Goal: Information Seeking & Learning: Check status

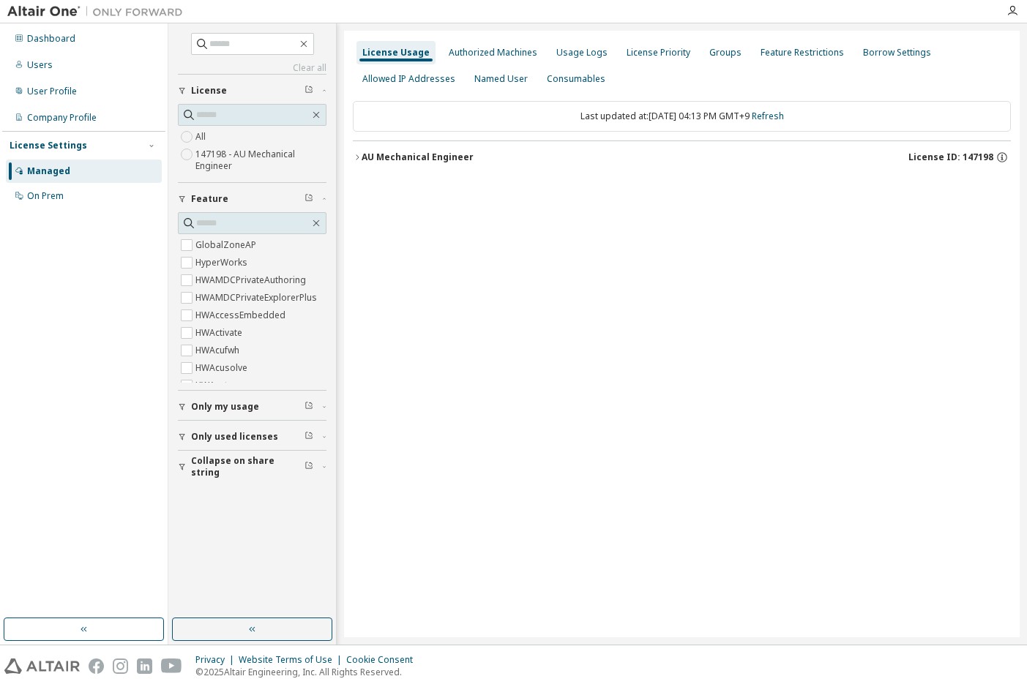
click at [391, 168] on button "AU Mechanical Engineer License ID: 147198" at bounding box center [682, 157] width 658 height 32
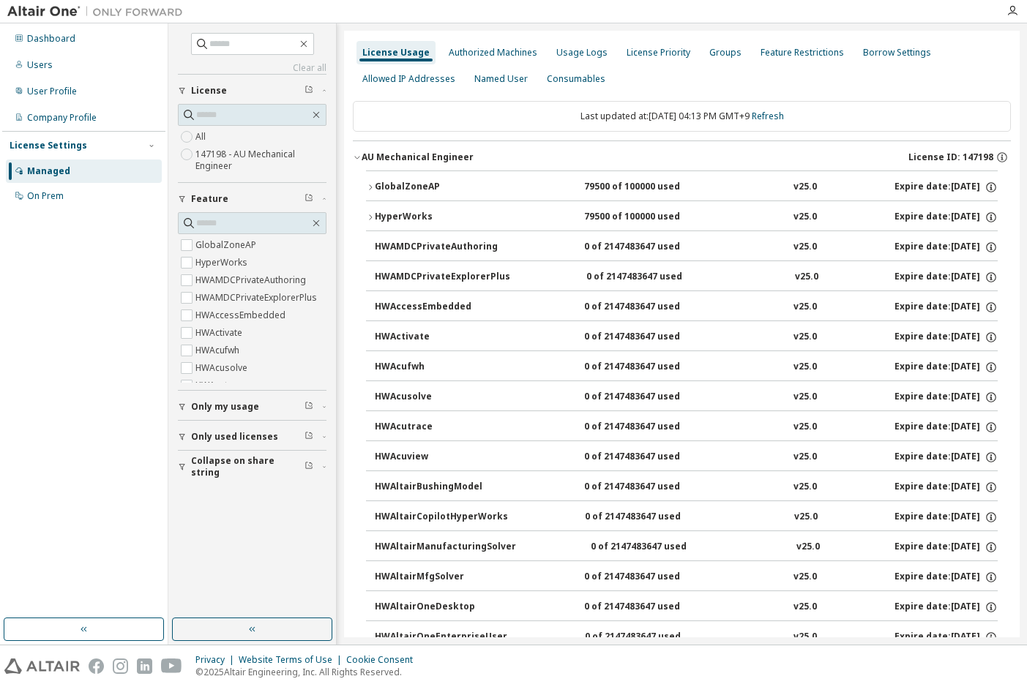
click at [370, 193] on button "GlobalZoneAP 79500 of 100000 used v25.0 Expire date: [DATE]" at bounding box center [682, 187] width 632 height 32
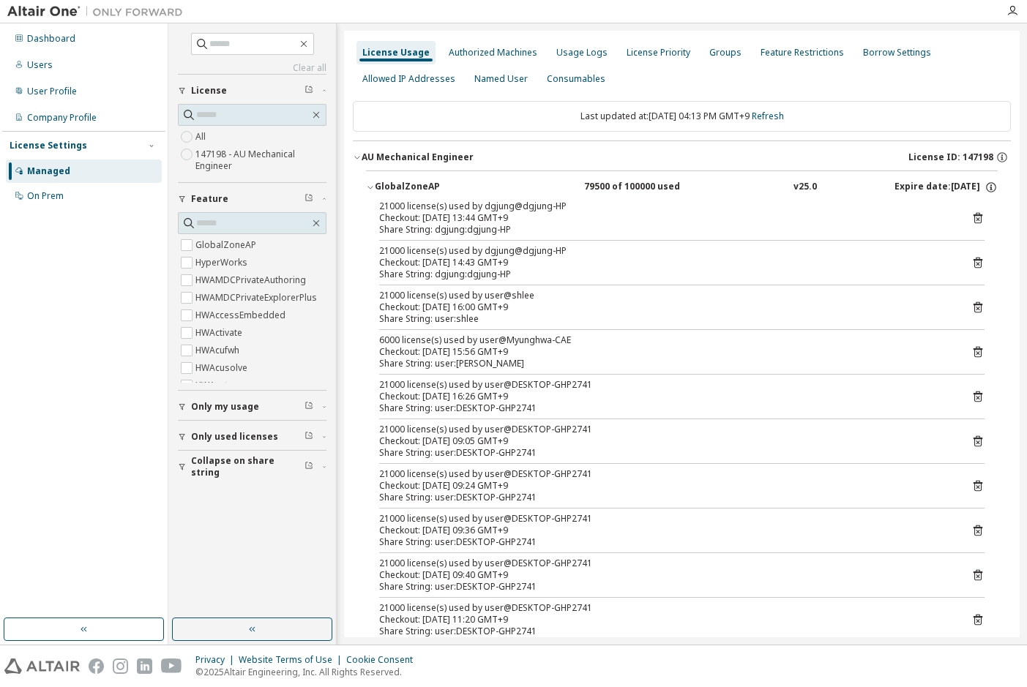
click at [370, 192] on button "GlobalZoneAP 79500 of 100000 used v25.0 Expire date: 2026-07-21" at bounding box center [682, 187] width 632 height 32
